Goal: Transaction & Acquisition: Purchase product/service

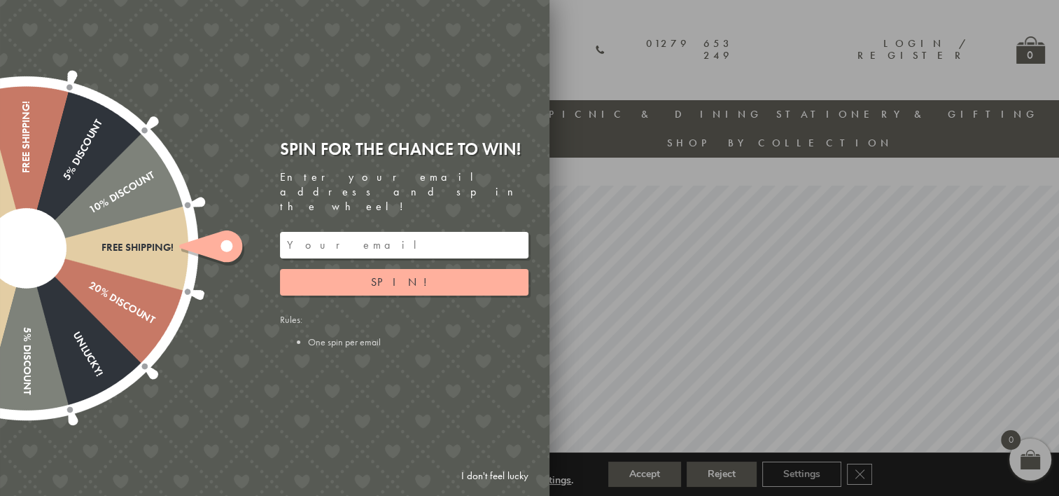
click at [489, 473] on link "I don't feel lucky" at bounding box center [494, 476] width 81 height 26
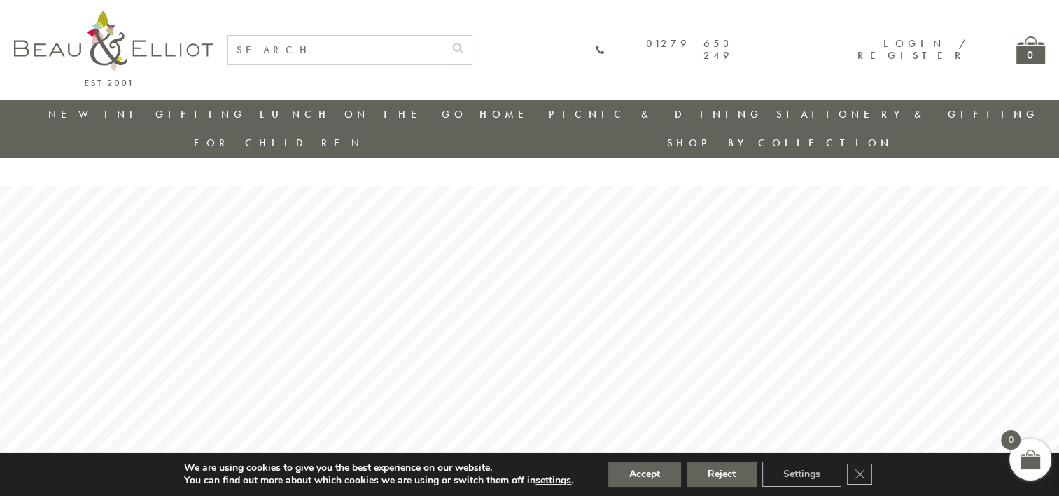
click at [430, 52] on input "text" at bounding box center [336, 50] width 216 height 29
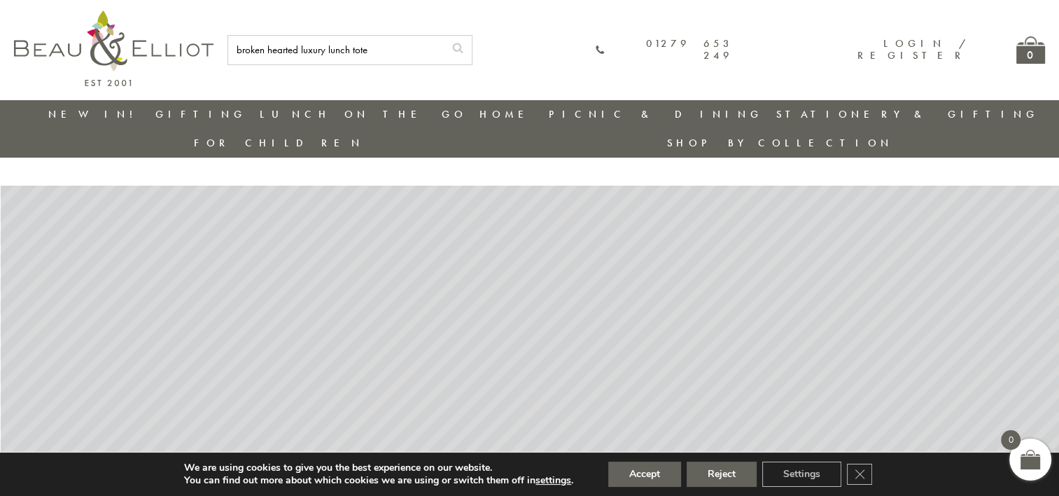
type input "broken hearted luxury lunch tote"
click at [444, 36] on button "submit" at bounding box center [458, 47] width 28 height 22
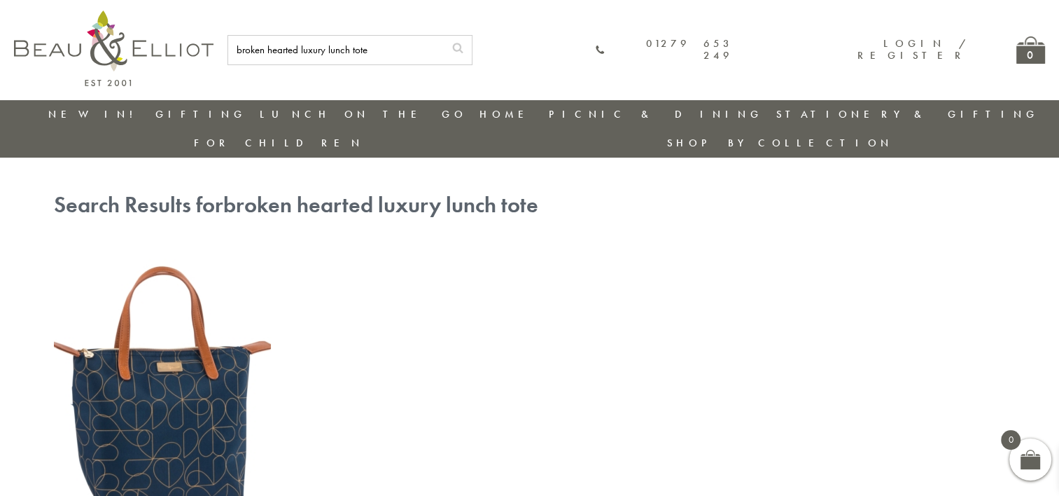
click at [170, 322] on img at bounding box center [162, 387] width 217 height 280
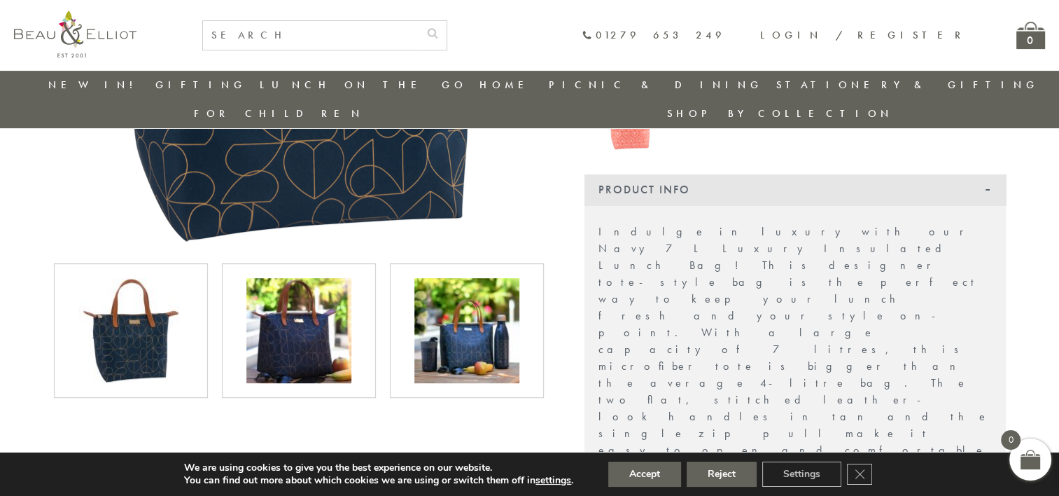
scroll to position [421, 0]
click at [470, 325] on img at bounding box center [466, 331] width 105 height 105
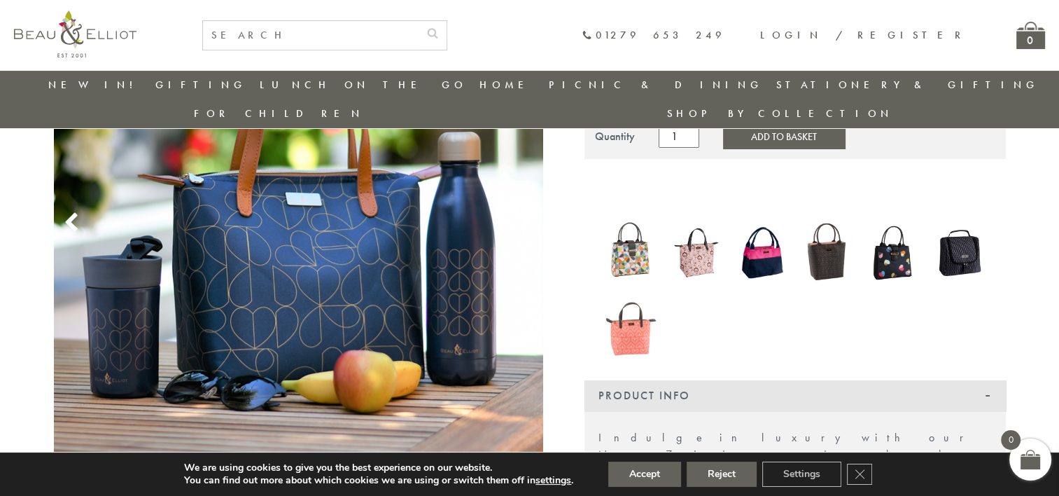
scroll to position [208, 0]
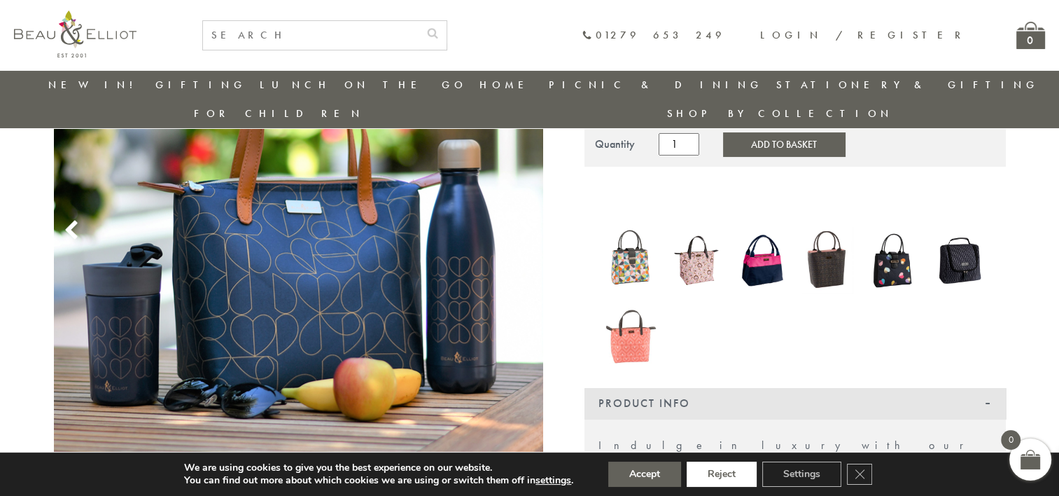
click at [723, 484] on button "Reject" at bounding box center [722, 473] width 70 height 25
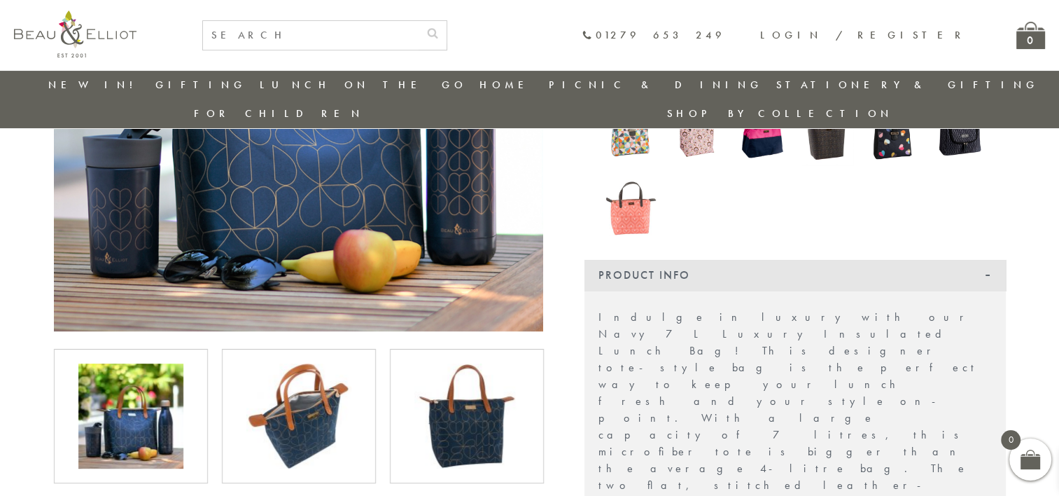
scroll to position [365, 0]
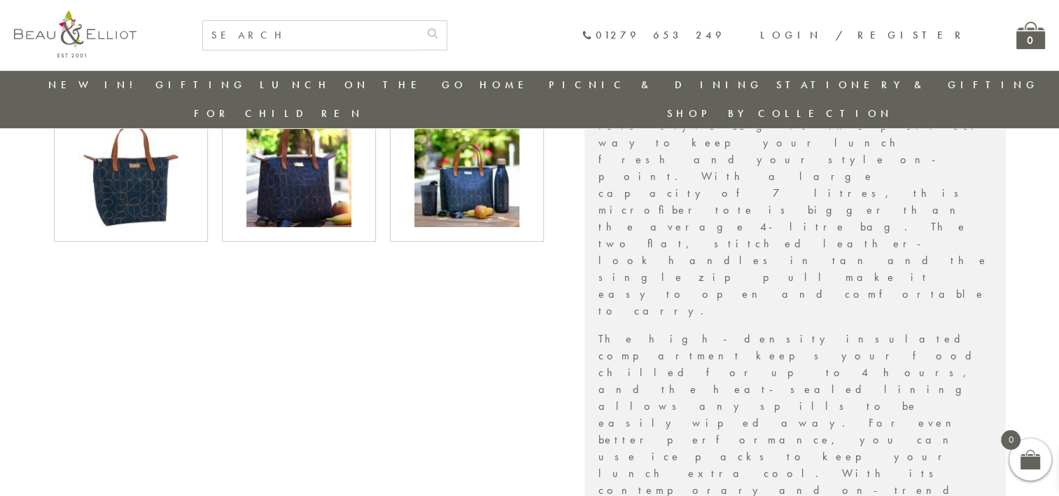
scroll to position [580, 0]
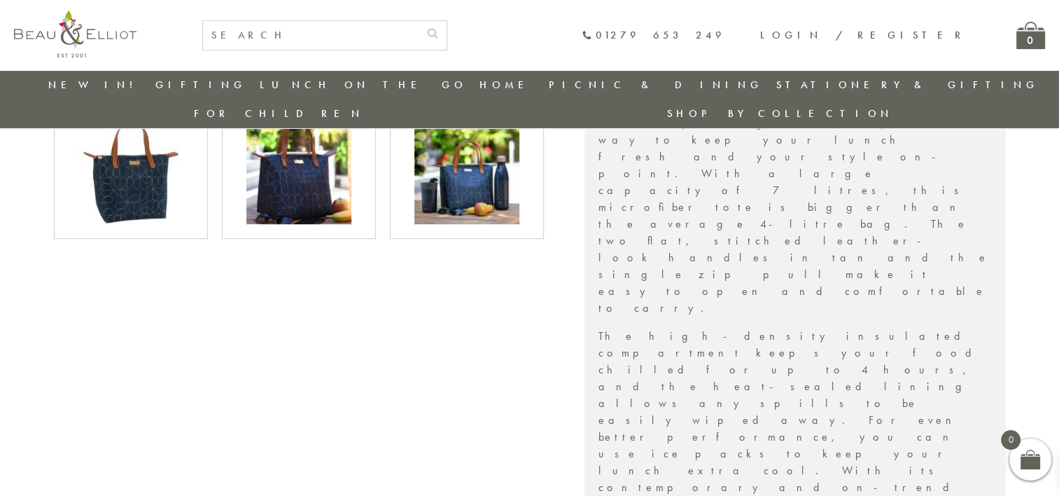
drag, startPoint x: 628, startPoint y: 233, endPoint x: 793, endPoint y: 386, distance: 224.9
copy ul "Brokenhearted Navy Lunch Bag Holds 7 Litres The lunch tote will keep all your t…"
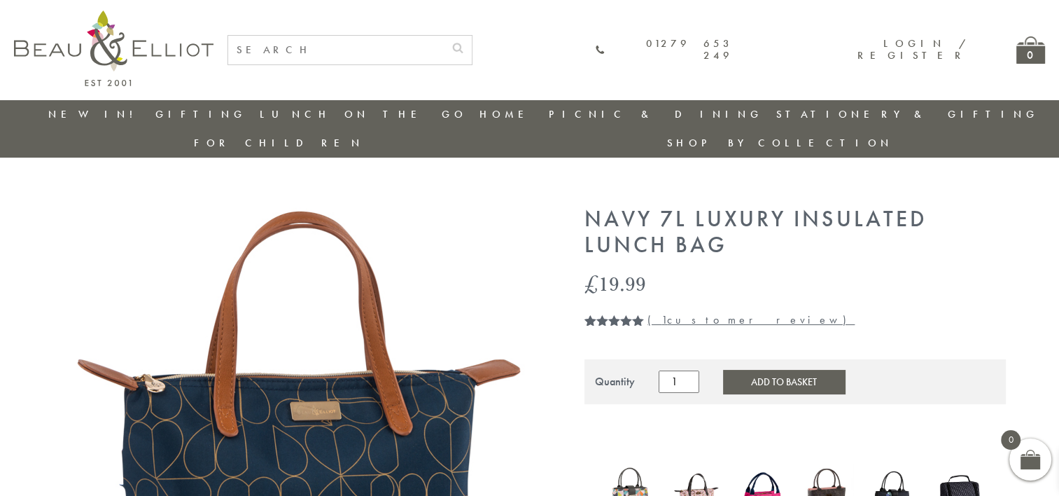
scroll to position [0, 0]
